Goal: Task Accomplishment & Management: Manage account settings

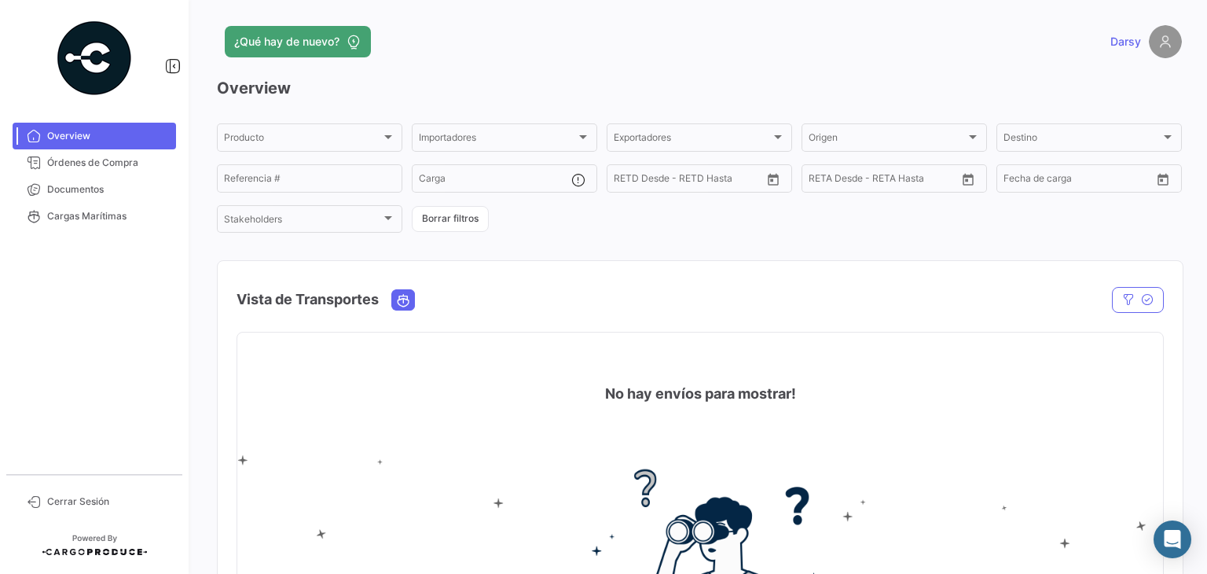
click at [1157, 53] on img at bounding box center [1165, 41] width 33 height 33
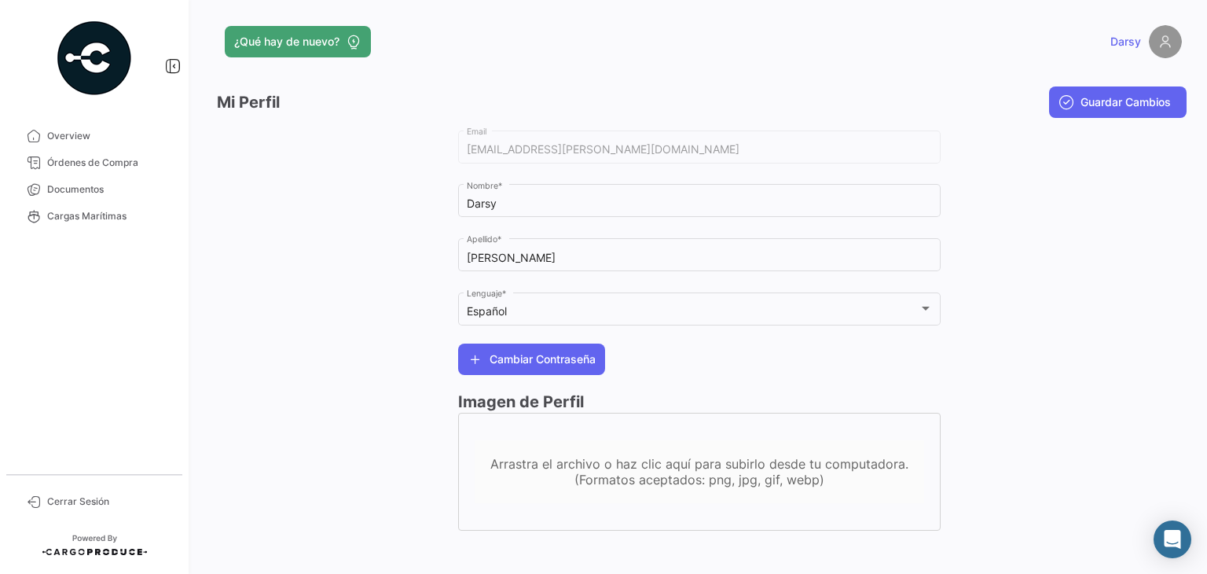
click at [1122, 42] on span "Darsy" at bounding box center [1125, 42] width 31 height 16
click at [91, 502] on span "Cerrar Sesión" at bounding box center [108, 501] width 123 height 14
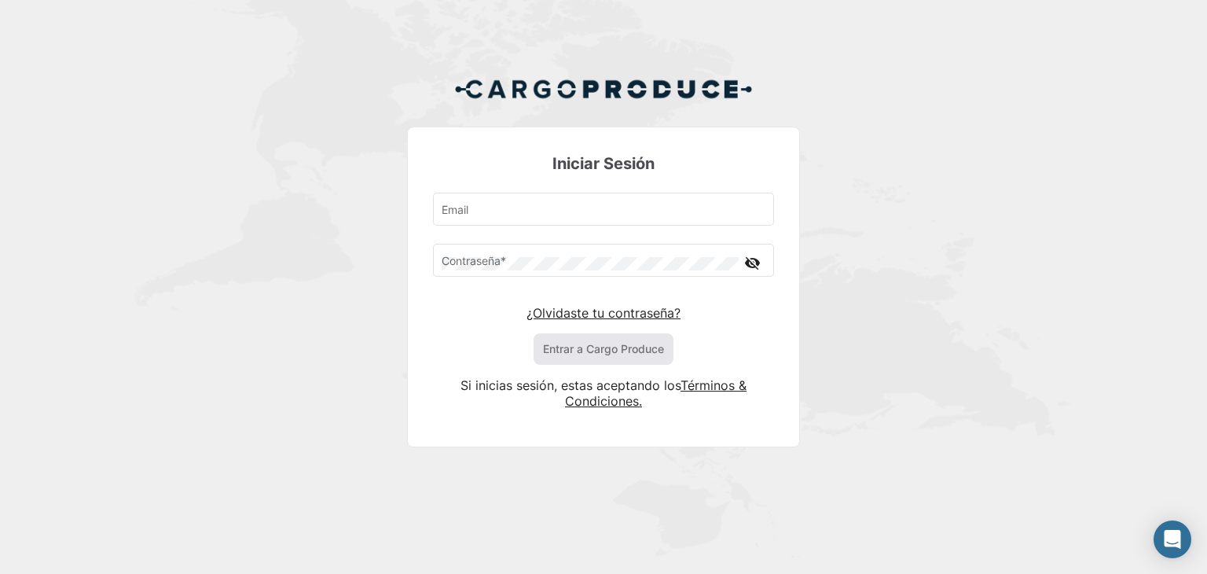
type input "[EMAIL_ADDRESS][PERSON_NAME][DOMAIN_NAME]"
